Goal: Book appointment/travel/reservation

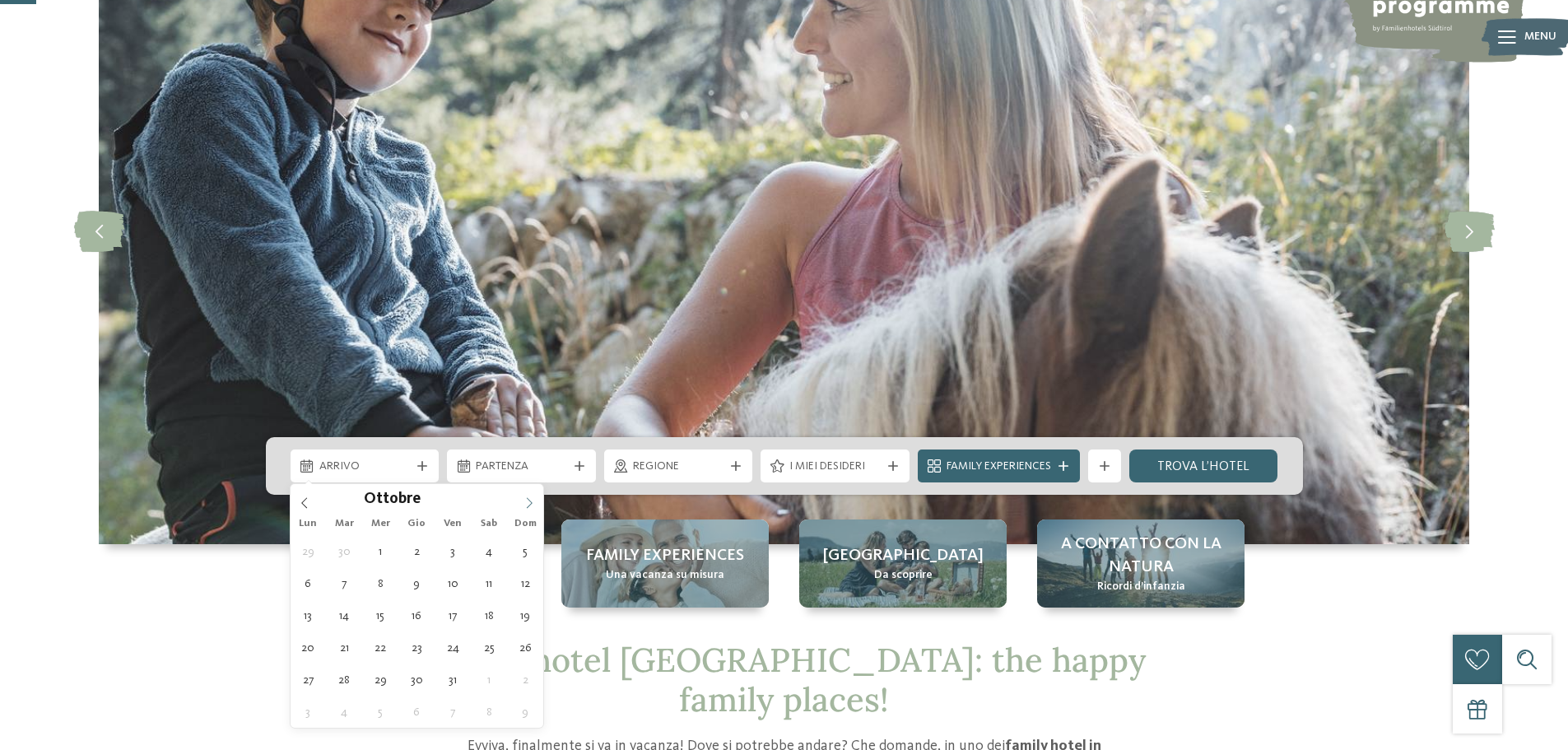
click at [526, 502] on icon at bounding box center [529, 502] width 12 height 12
type input "****"
click at [526, 502] on icon at bounding box center [529, 502] width 12 height 12
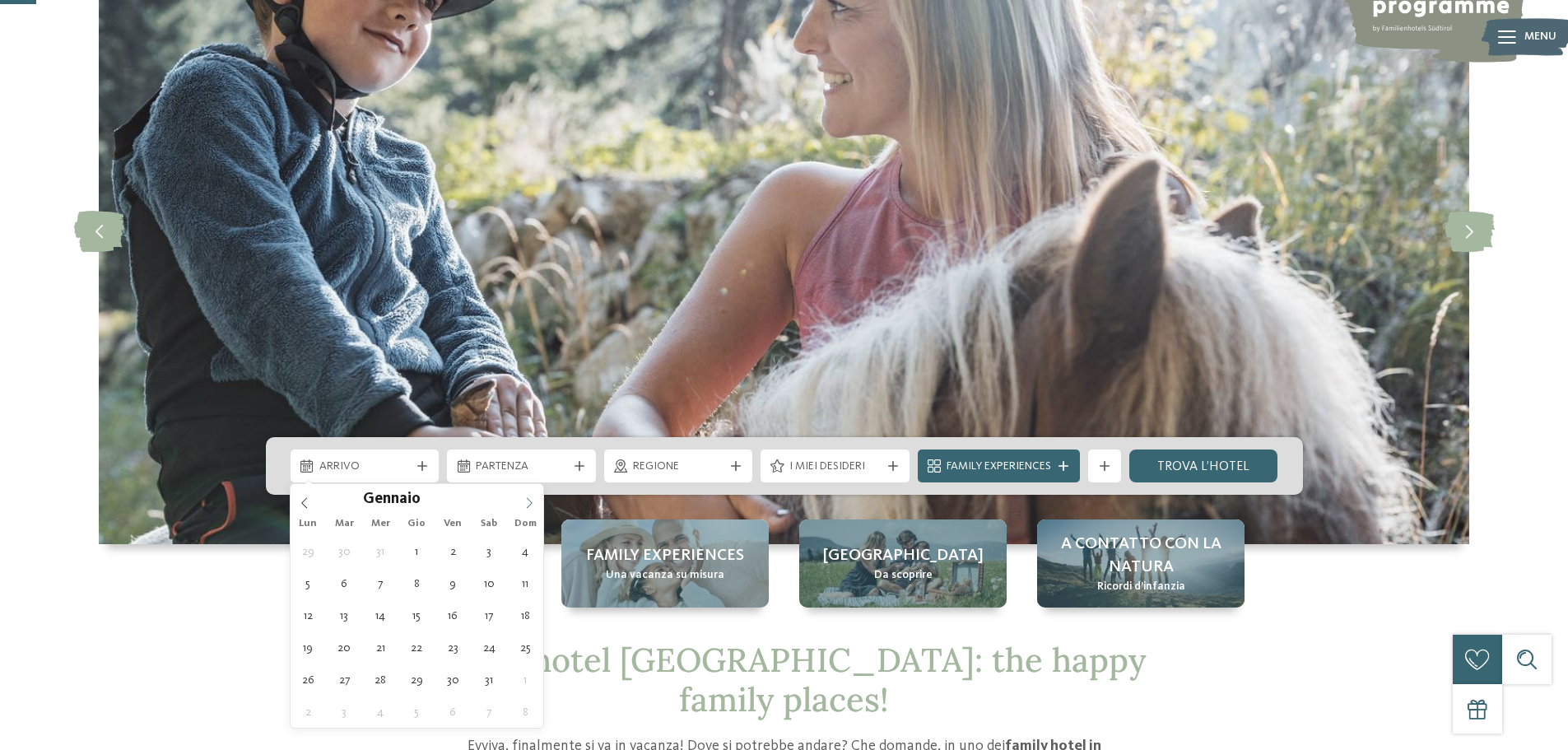
click at [523, 502] on icon at bounding box center [529, 502] width 12 height 12
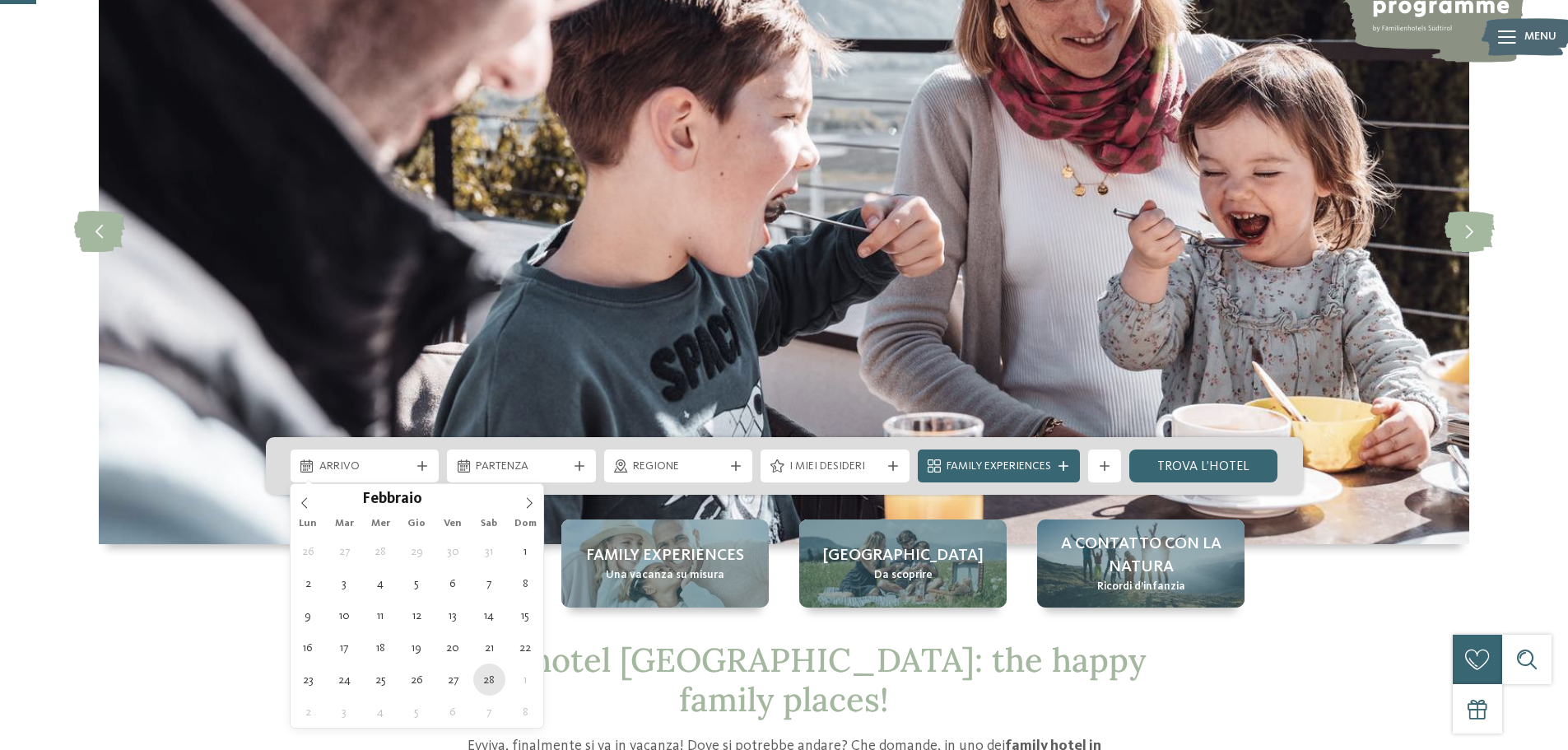
type div "[DATE]"
type input "****"
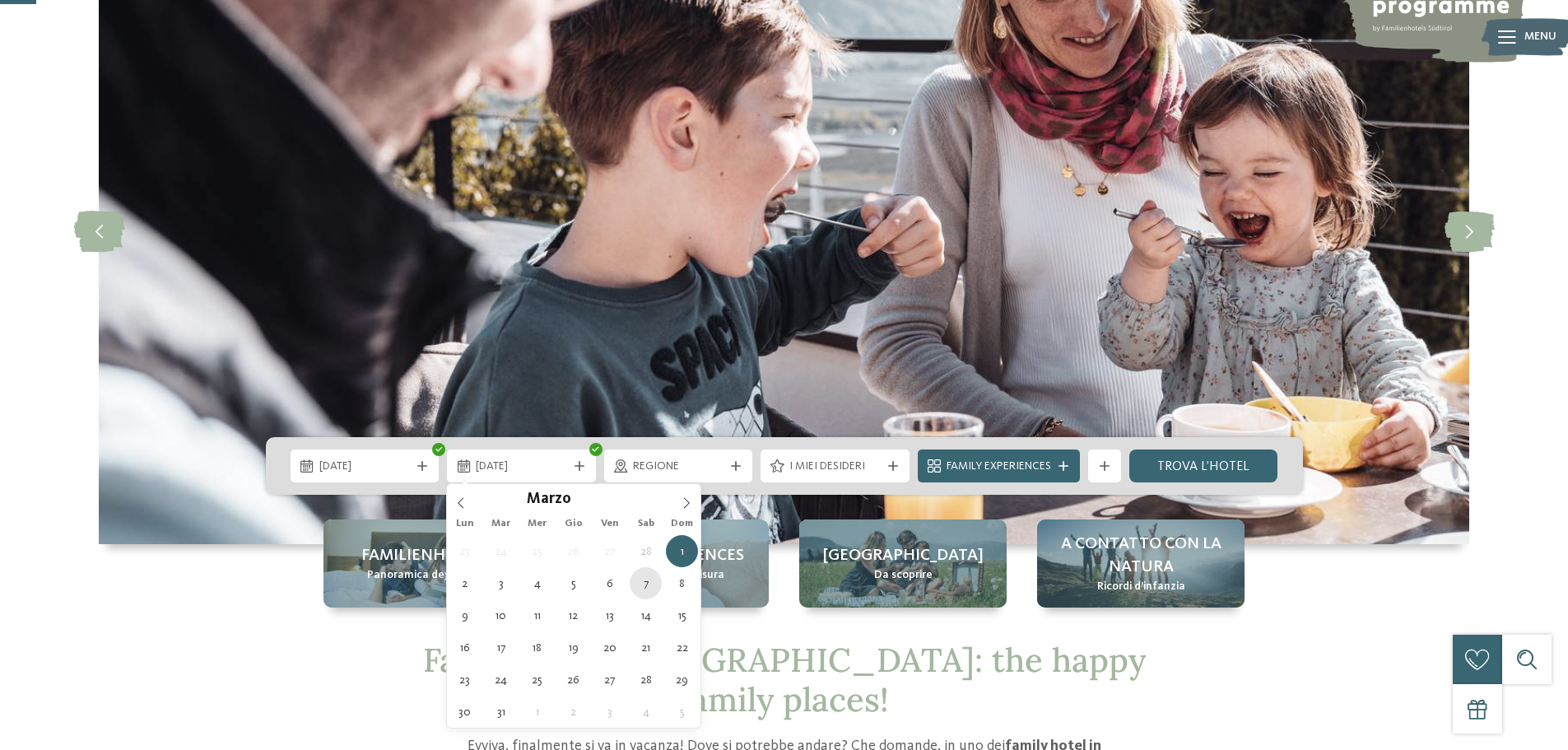
type div "[DATE]"
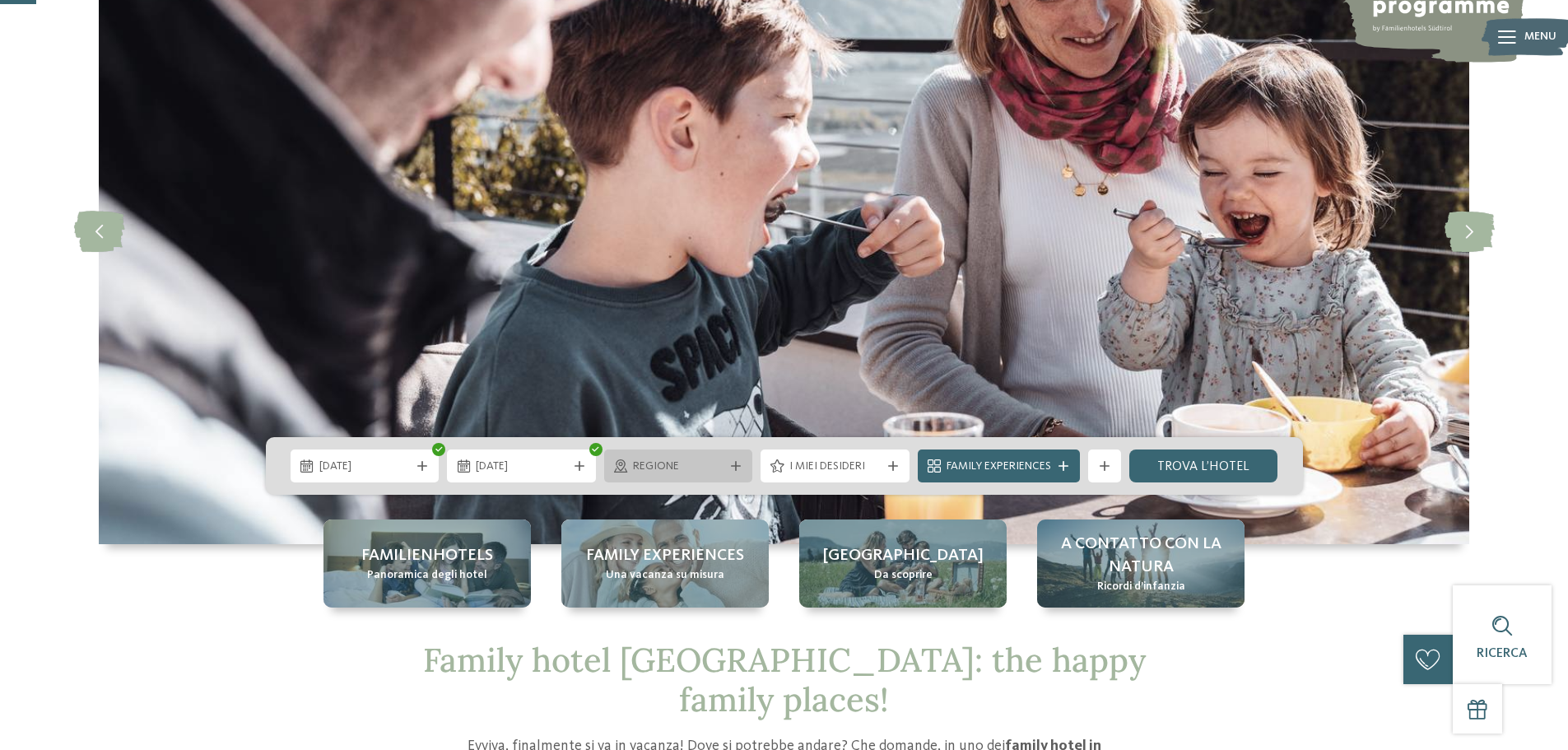
click at [735, 465] on icon at bounding box center [736, 465] width 10 height 10
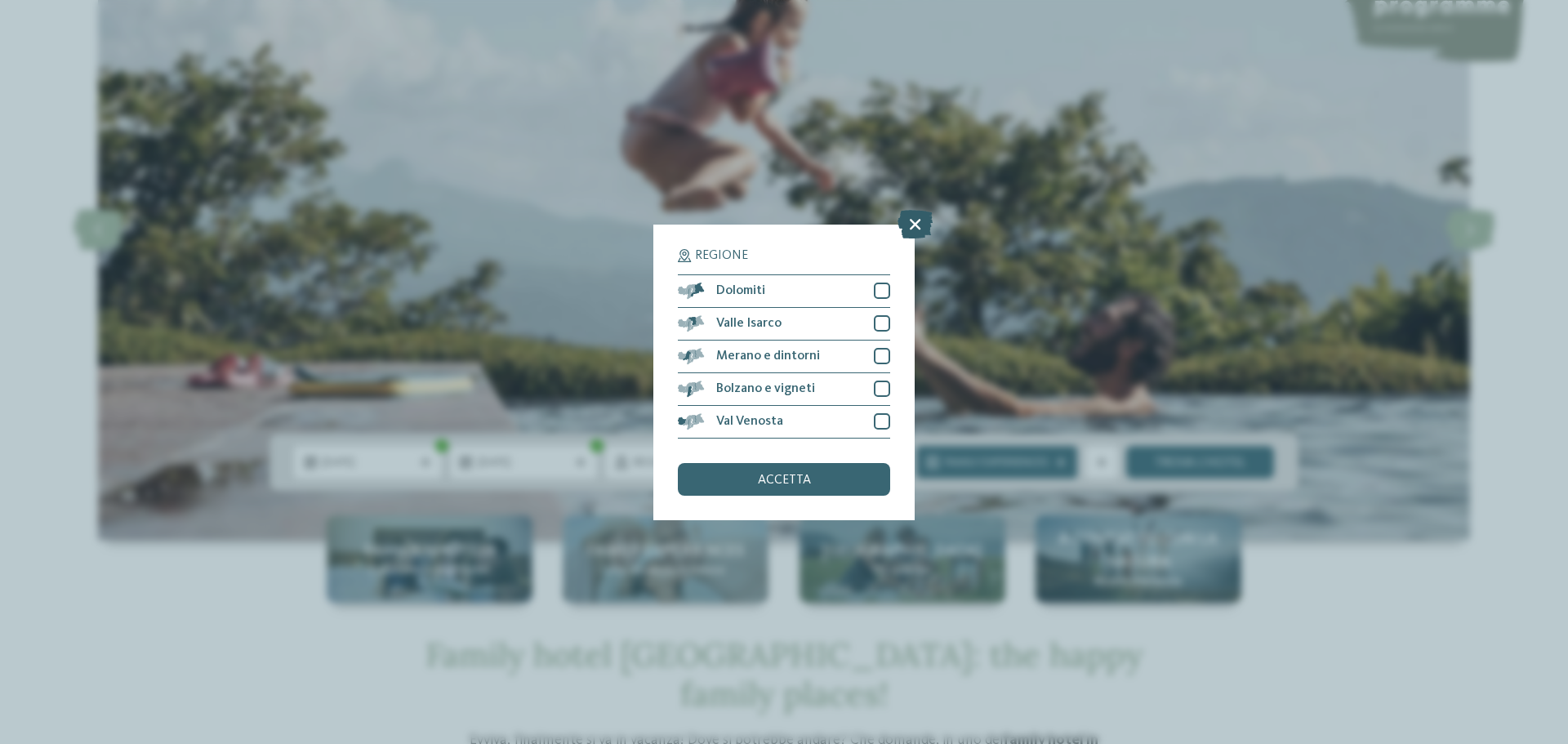
click at [911, 218] on icon at bounding box center [915, 223] width 35 height 29
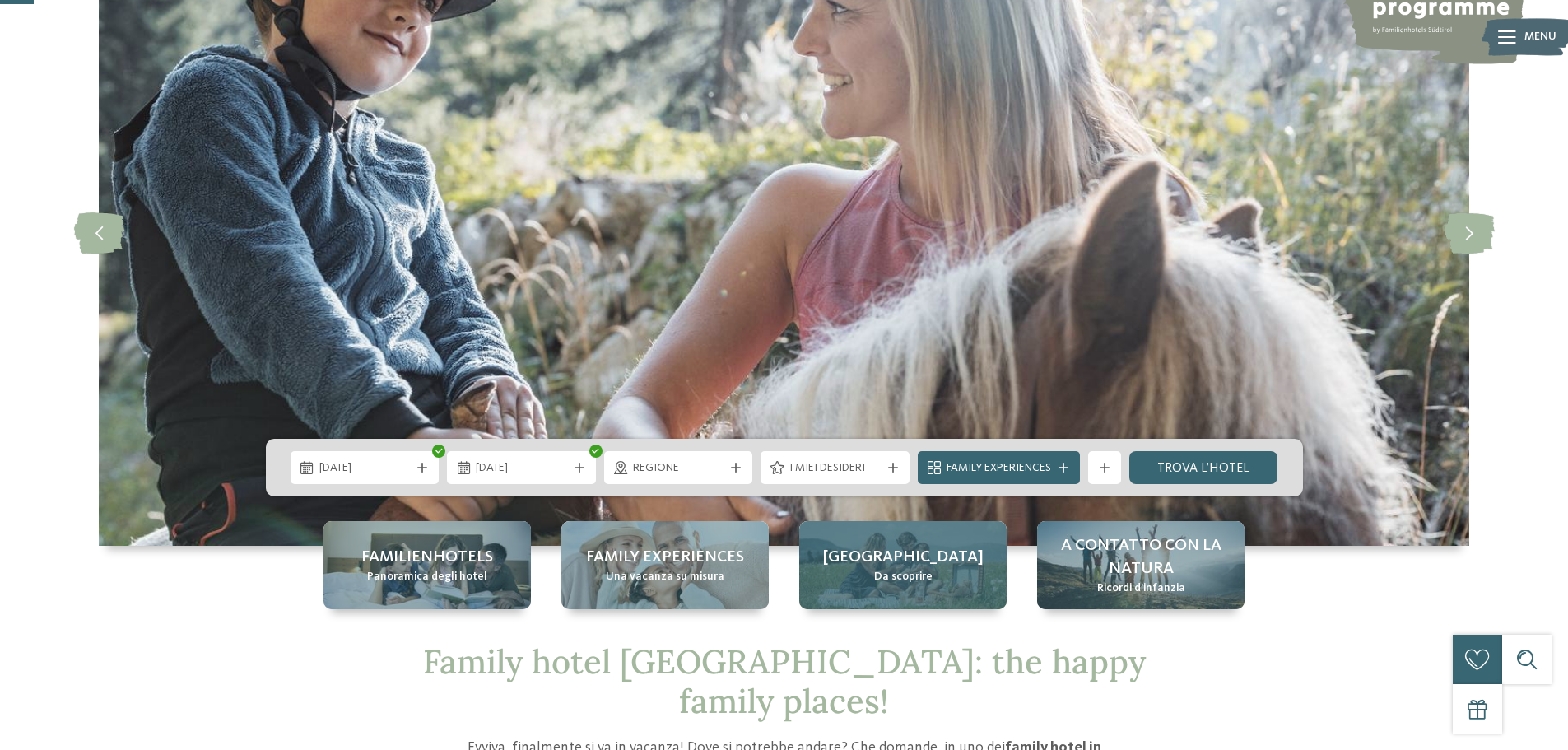
scroll to position [164, 0]
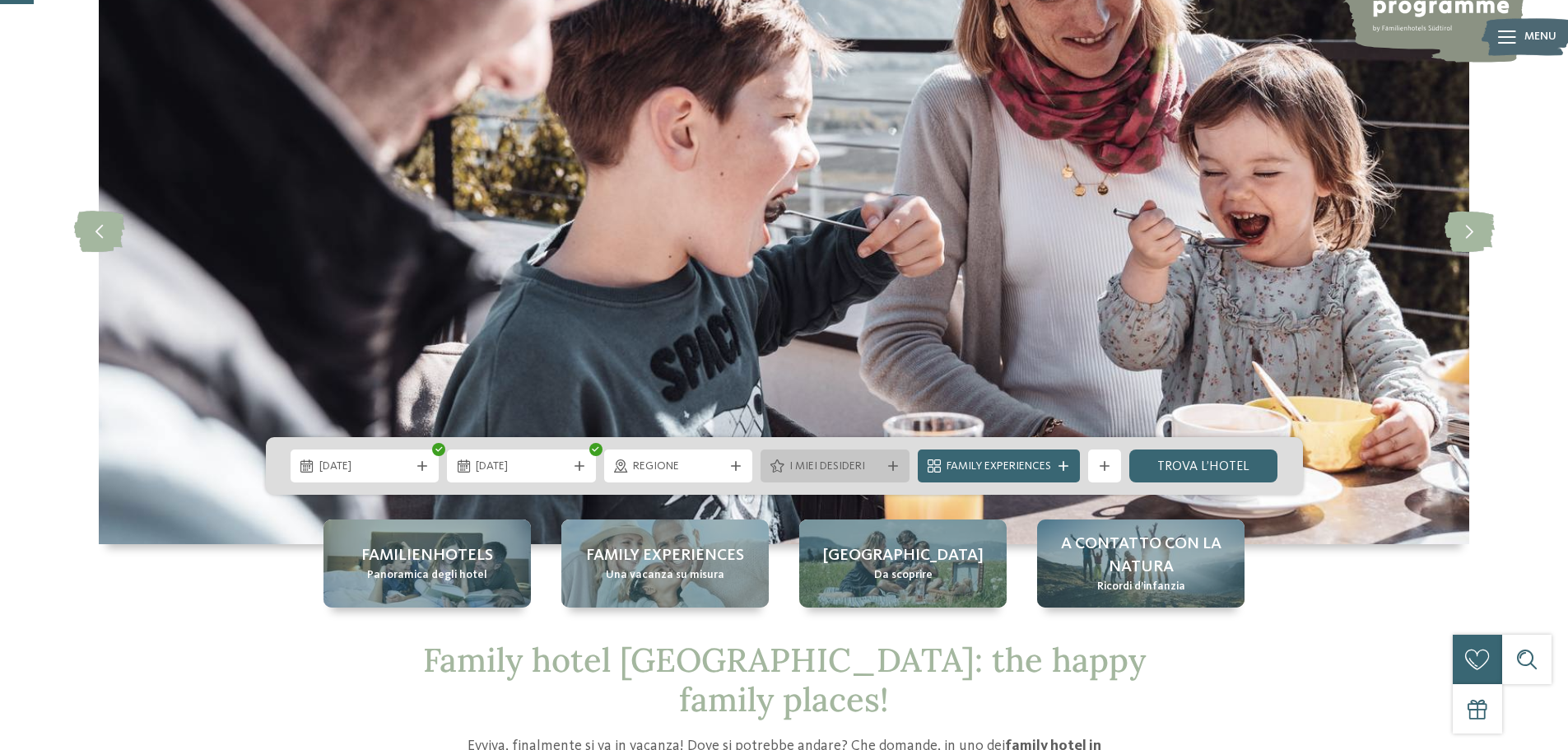
click at [888, 465] on icon at bounding box center [893, 465] width 10 height 10
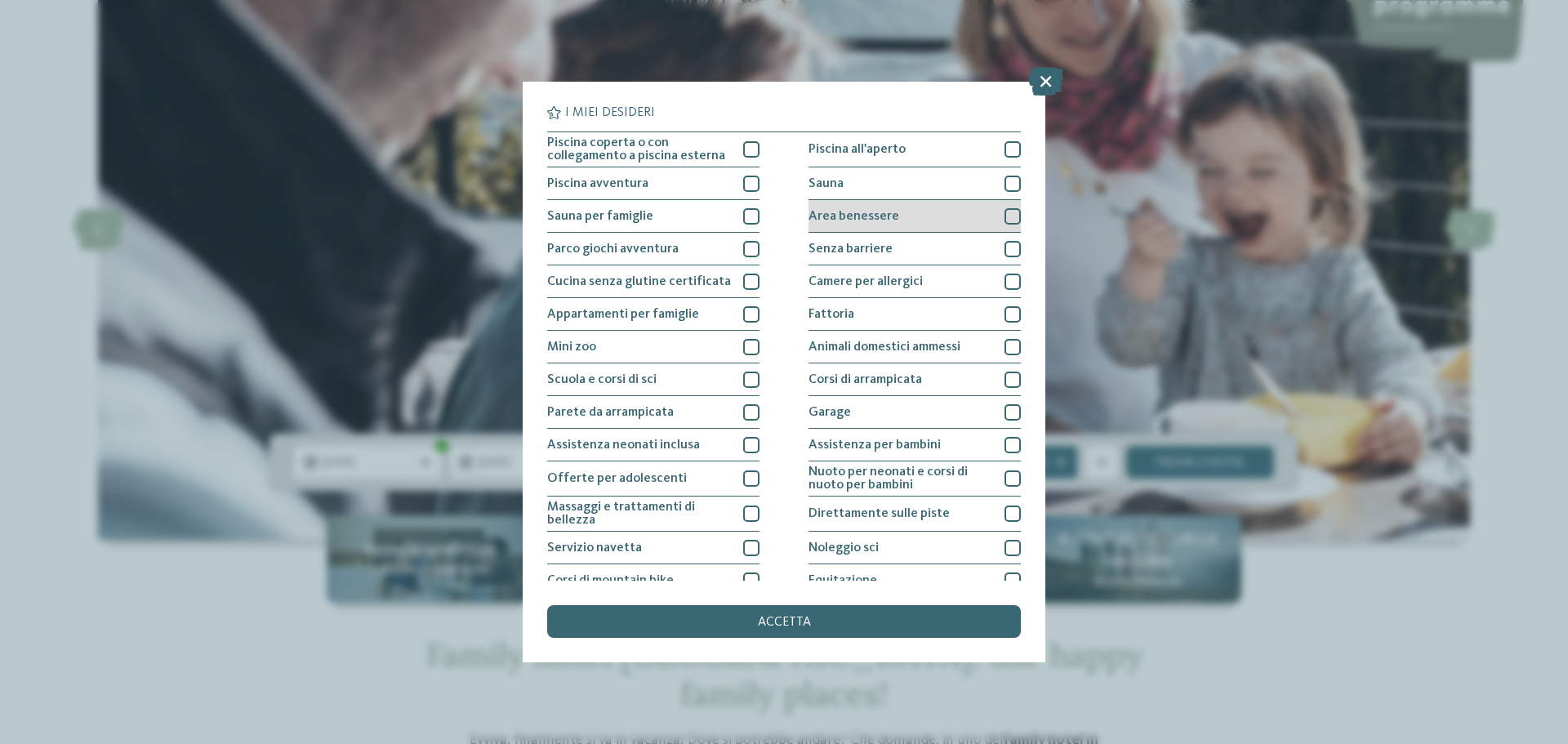
click at [1005, 214] on div at bounding box center [1013, 216] width 16 height 16
click at [1005, 187] on div at bounding box center [1013, 183] width 16 height 16
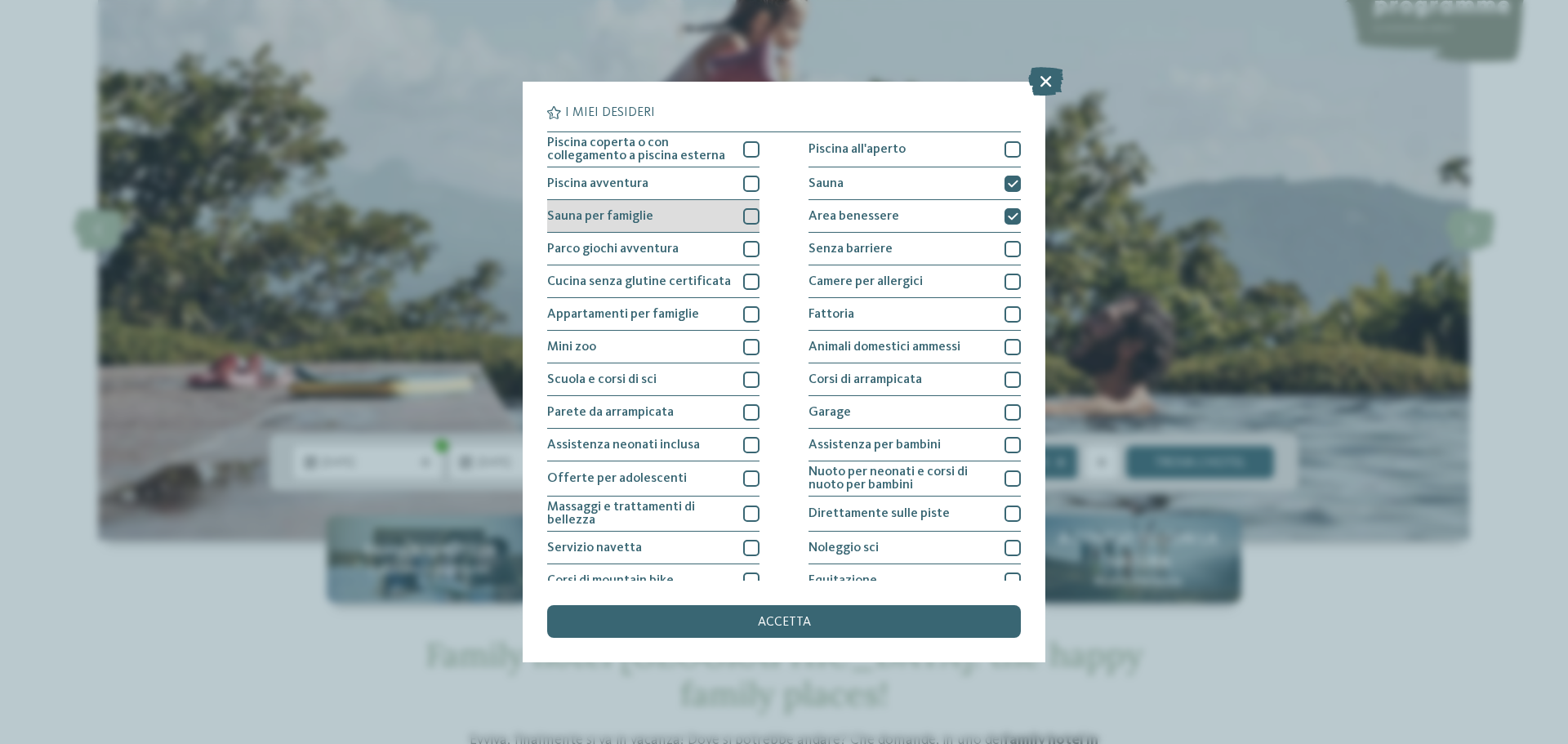
click at [745, 217] on div at bounding box center [752, 216] width 16 height 16
click at [1037, 81] on icon at bounding box center [1046, 81] width 35 height 29
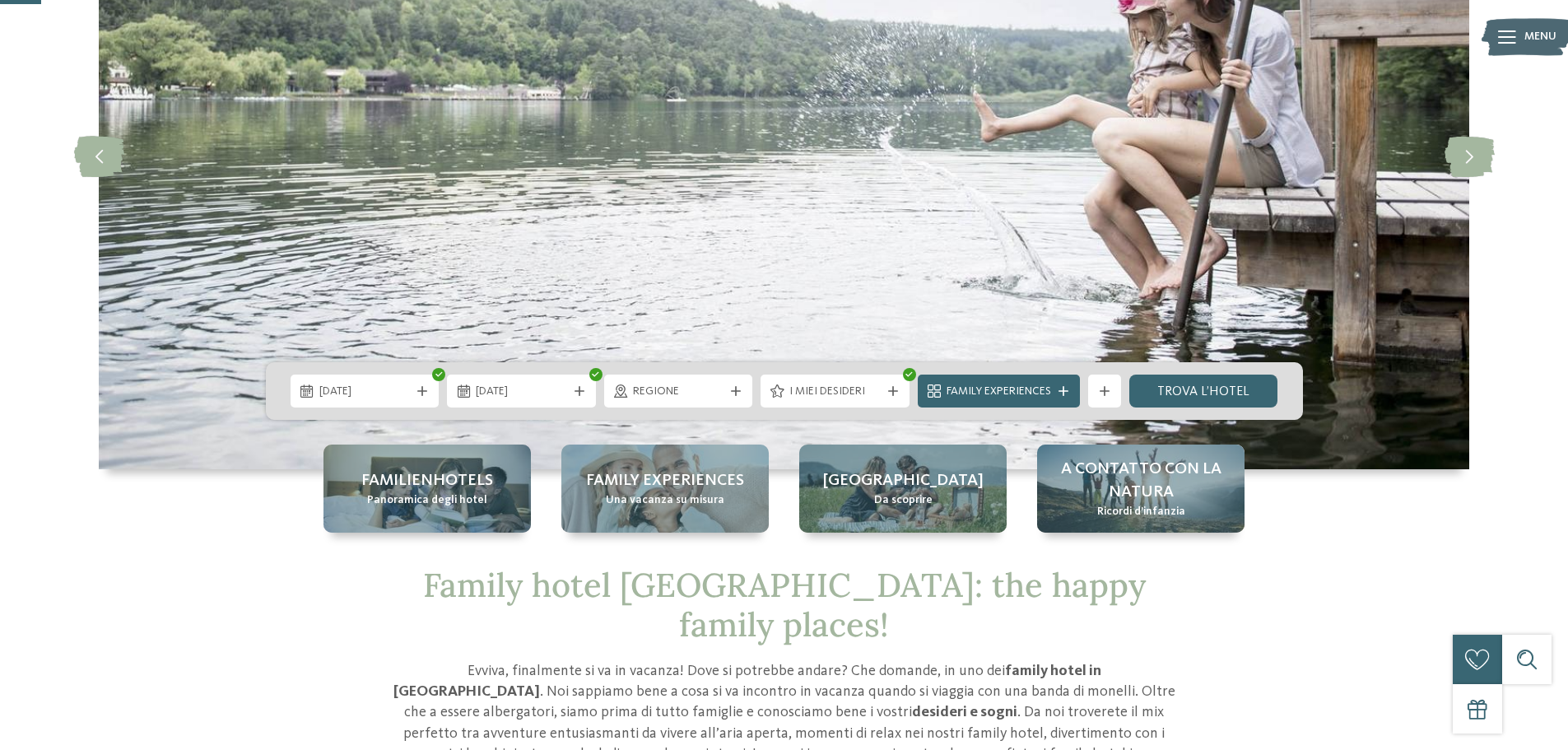
scroll to position [329, 0]
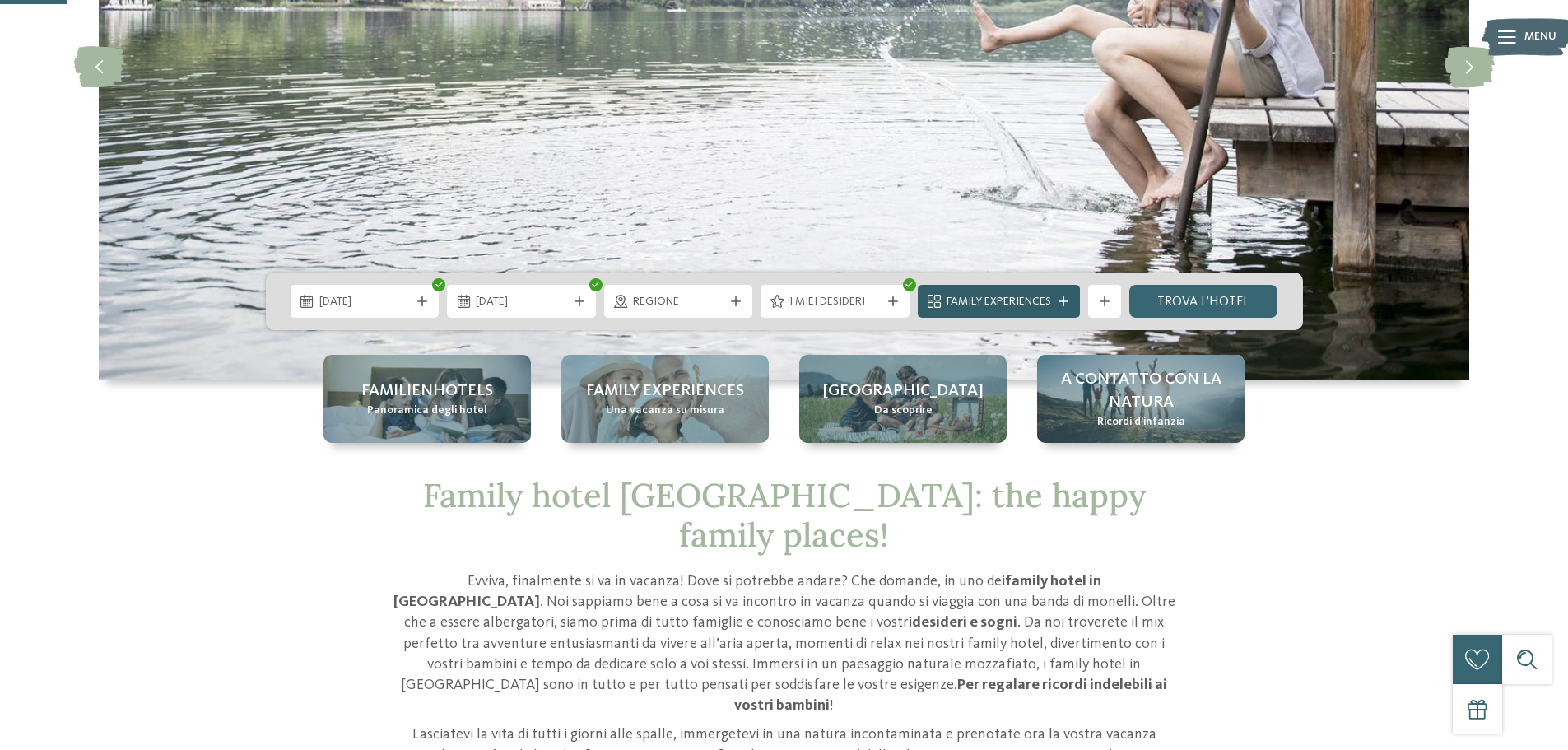
click at [1007, 300] on span "Family Experiences" at bounding box center [999, 302] width 105 height 17
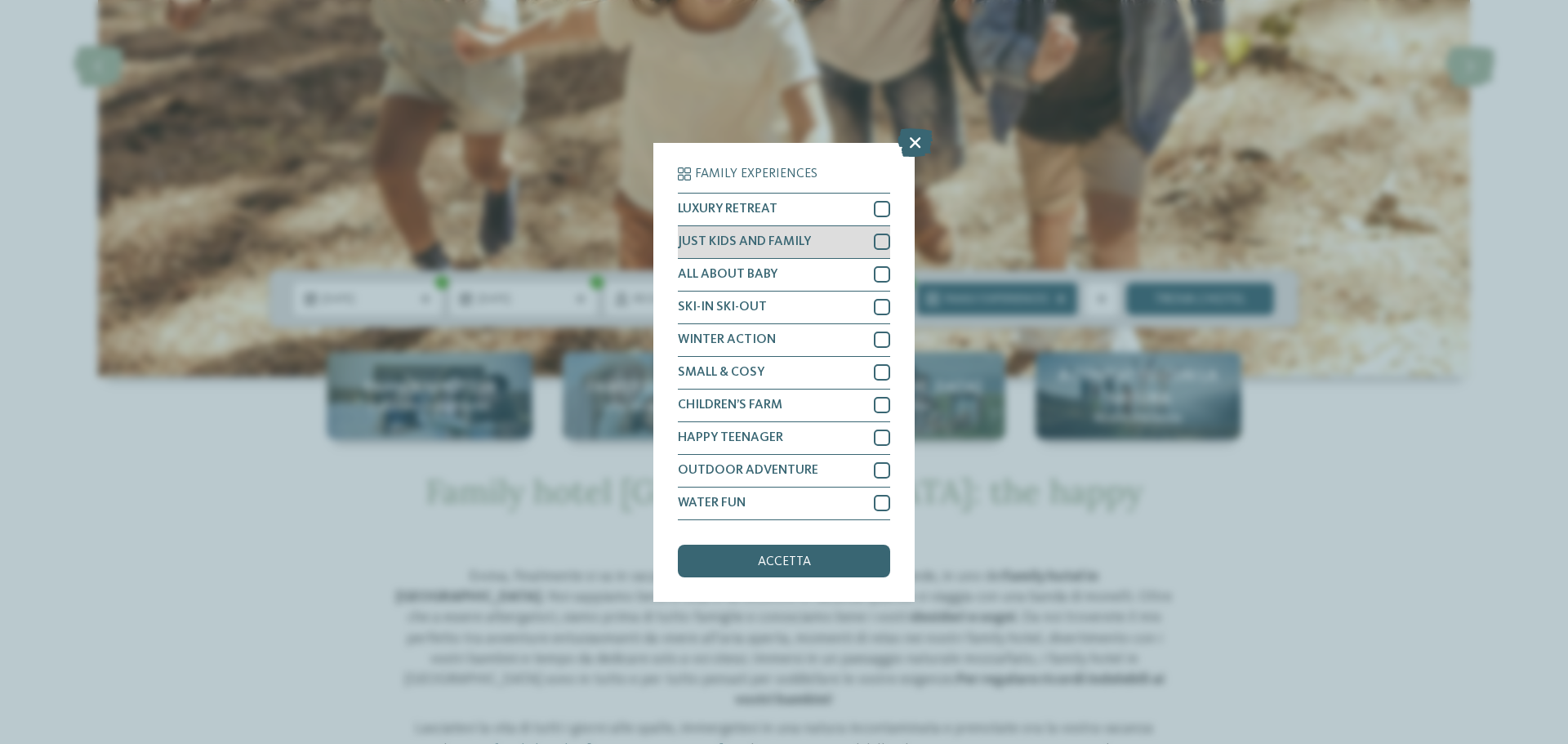
click at [880, 242] on div at bounding box center [882, 241] width 16 height 16
click at [880, 309] on div at bounding box center [882, 307] width 16 height 16
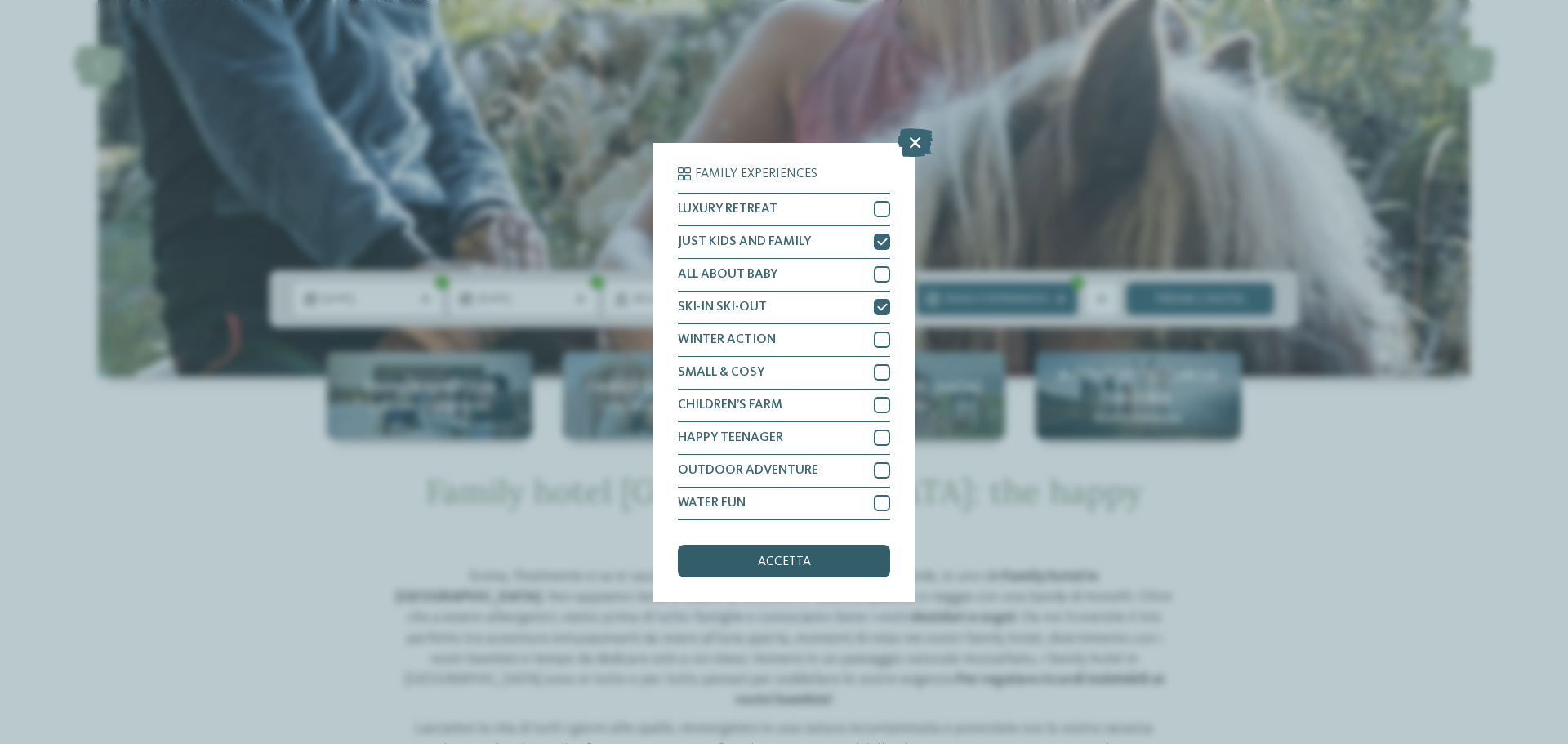
click at [789, 560] on span "accetta" at bounding box center [784, 561] width 53 height 13
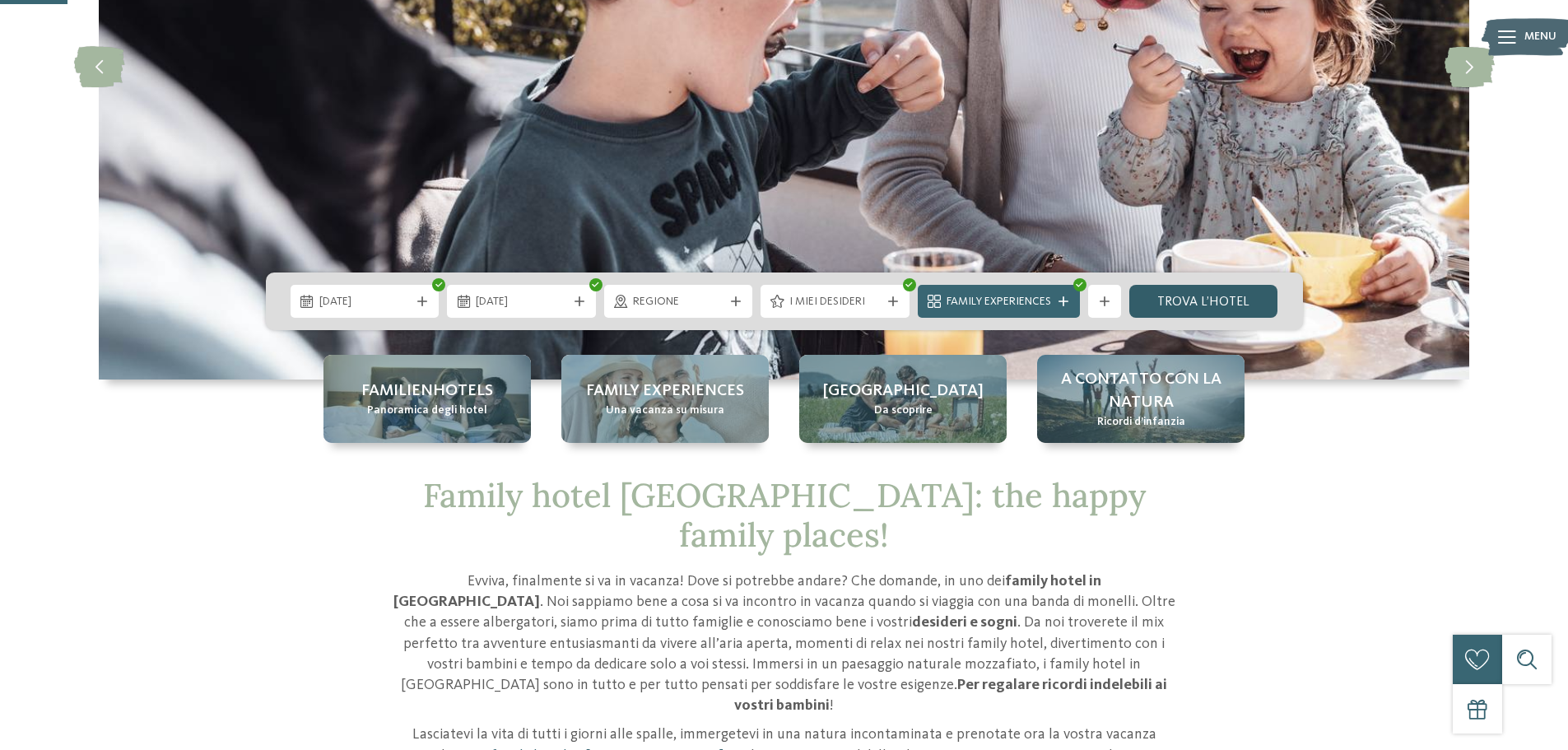
click at [1238, 304] on link "trova l’hotel" at bounding box center [1203, 301] width 149 height 33
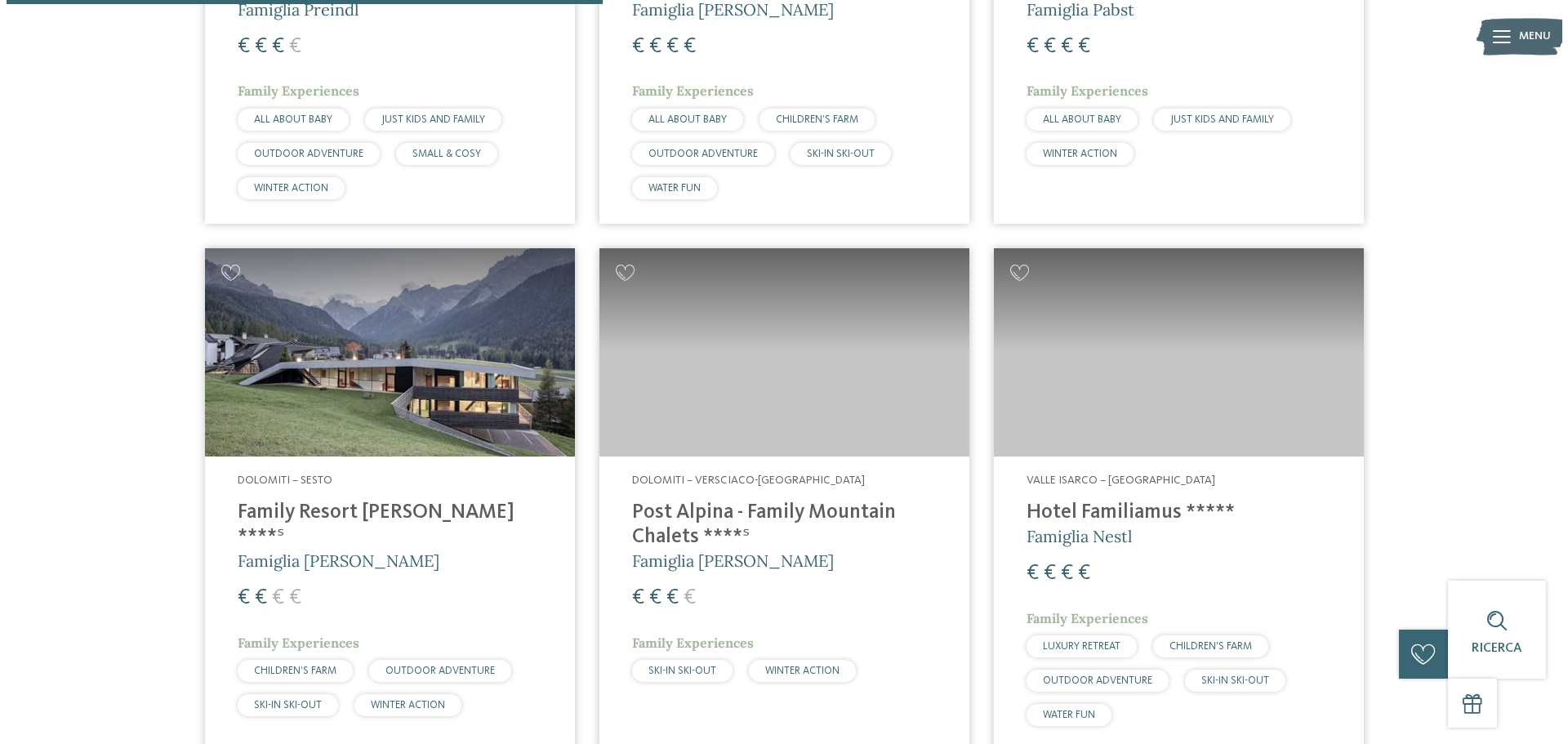
scroll to position [944, 0]
